Goal: Task Accomplishment & Management: Use online tool/utility

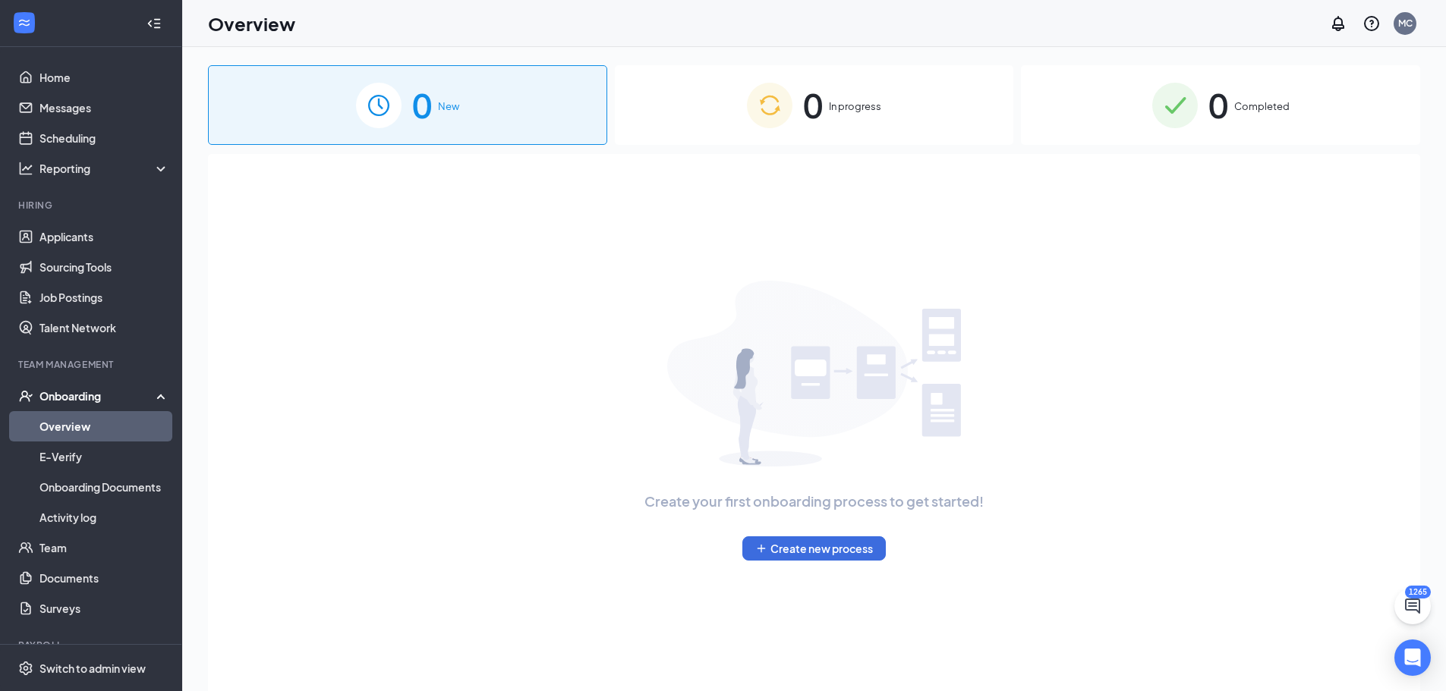
click at [850, 113] on span "In progress" at bounding box center [855, 106] width 52 height 15
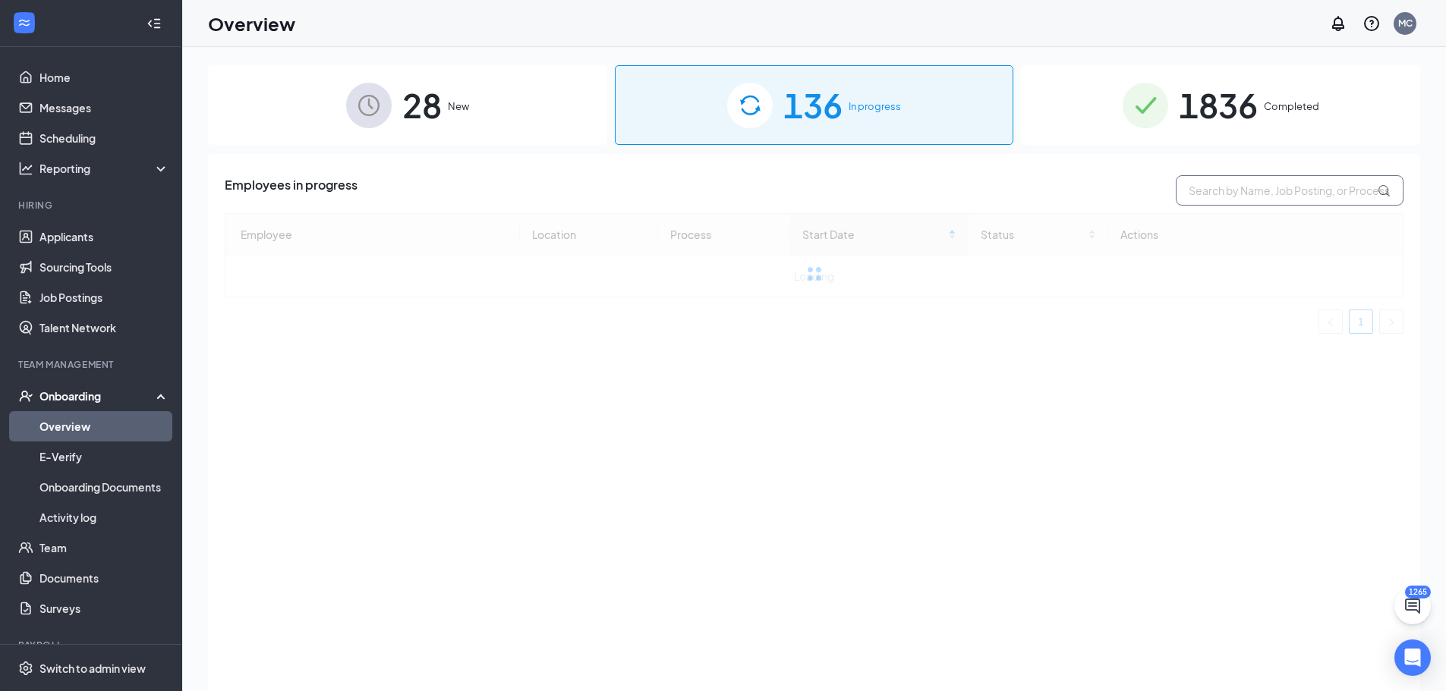
click at [1253, 184] on input "text" at bounding box center [1289, 190] width 228 height 30
type input "j"
type input "h"
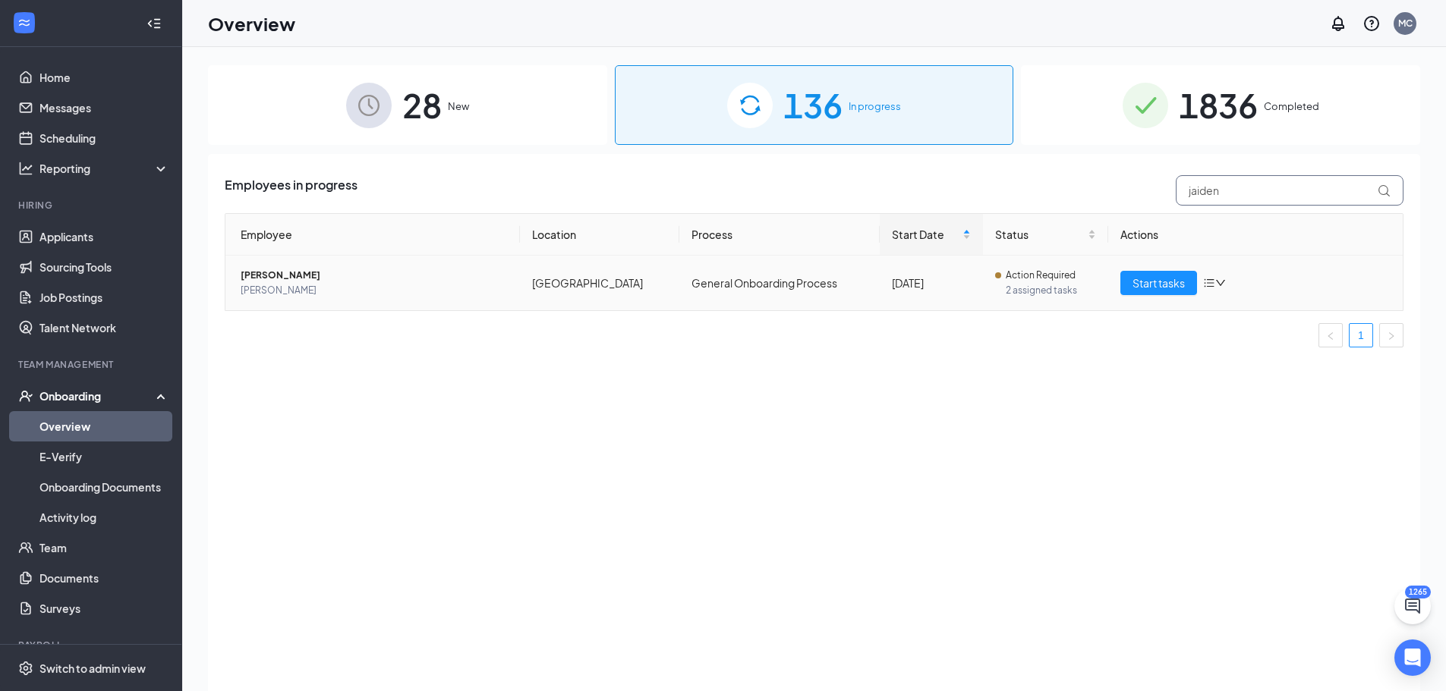
type input "jaiden"
click at [342, 296] on span "[PERSON_NAME]" at bounding box center [374, 290] width 267 height 15
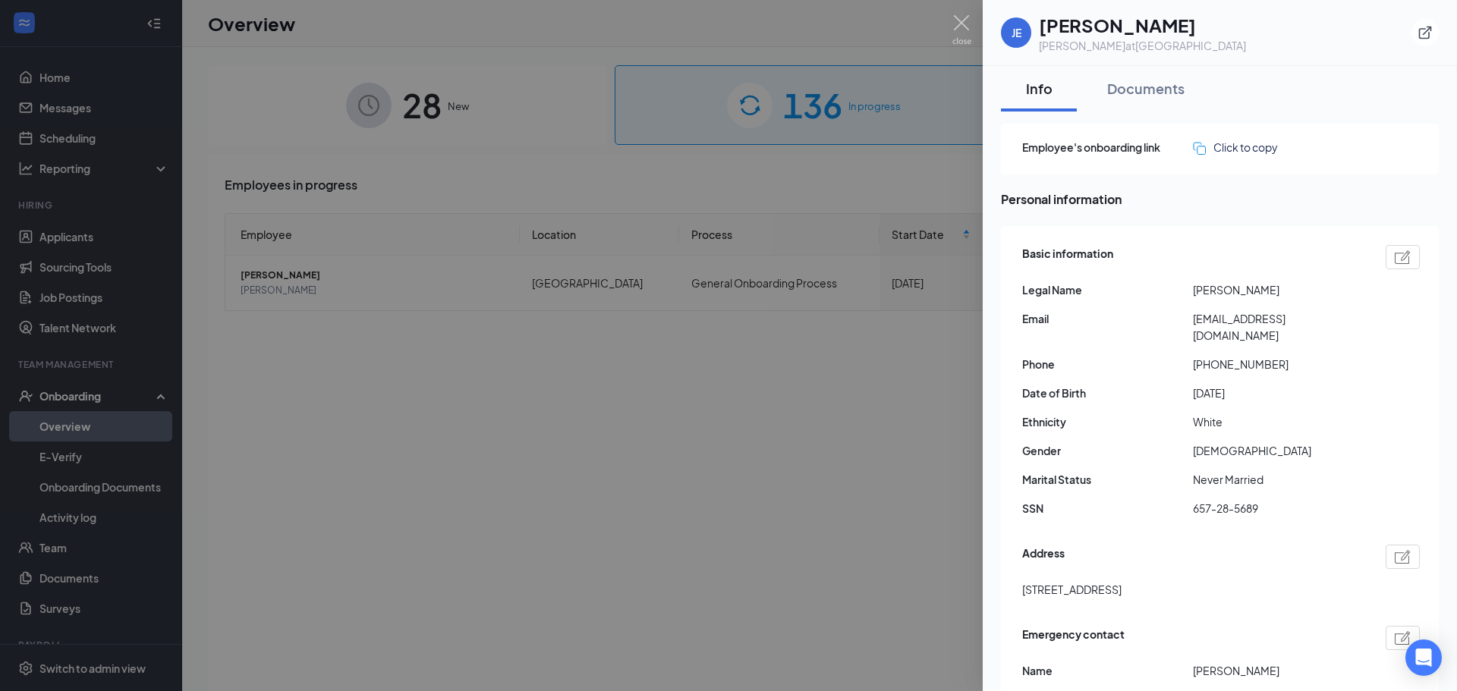
click at [977, 26] on div at bounding box center [728, 345] width 1457 height 691
click at [956, 30] on div "Overview MC" at bounding box center [814, 23] width 1264 height 47
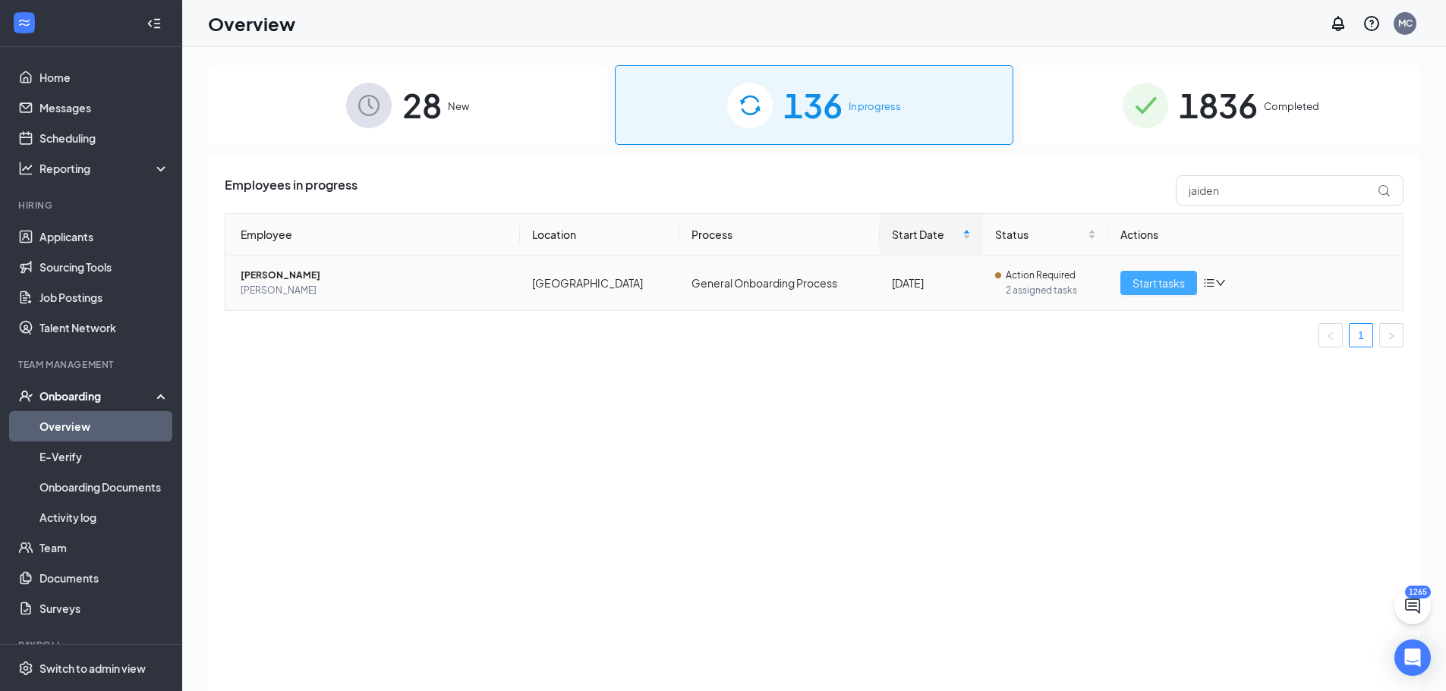
click at [1189, 282] on button "Start tasks" at bounding box center [1158, 283] width 77 height 24
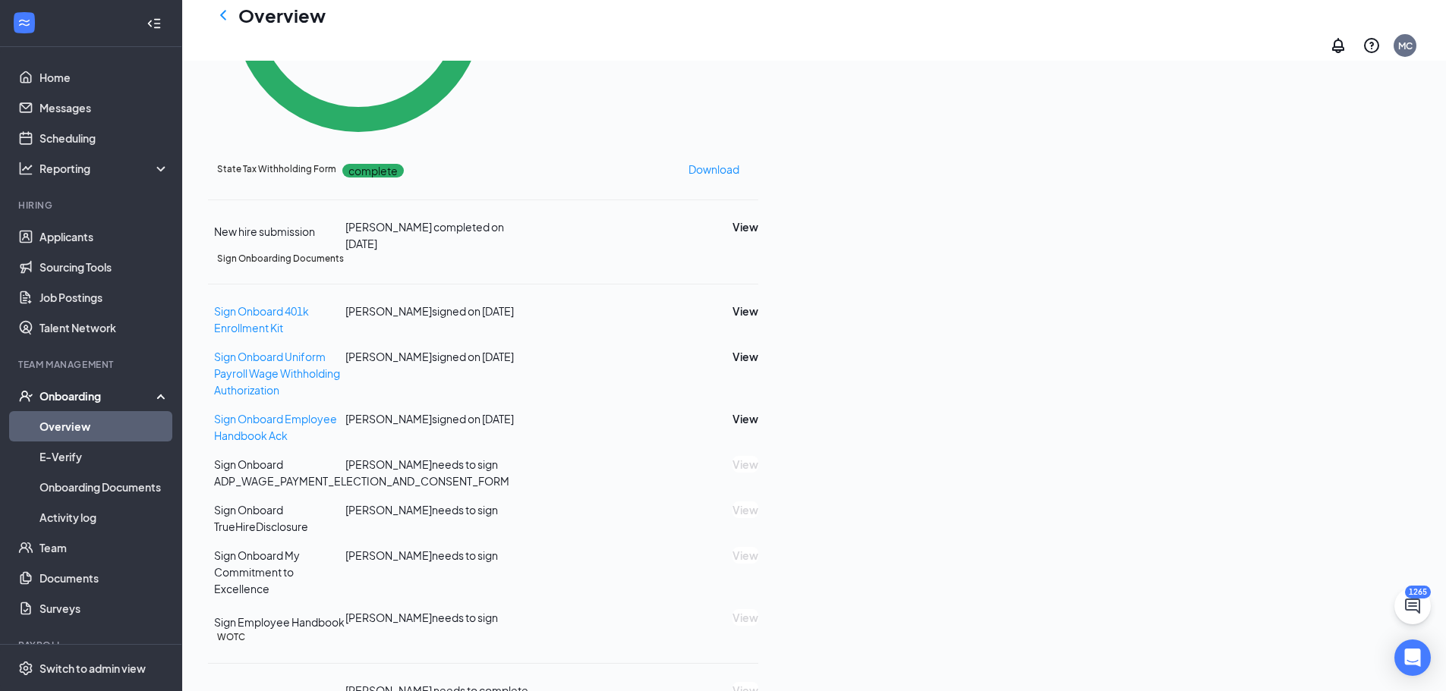
scroll to position [683, 0]
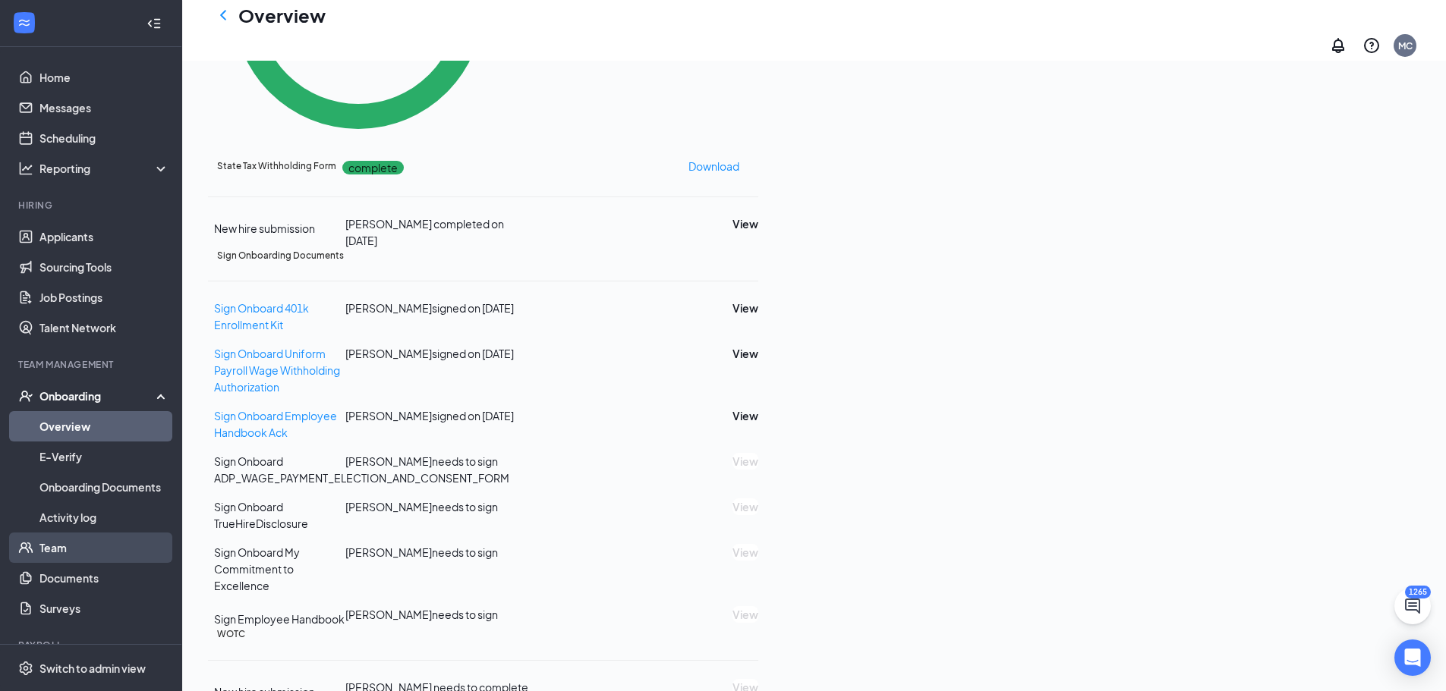
click at [116, 544] on link "Team" at bounding box center [104, 548] width 130 height 30
